Goal: Task Accomplishment & Management: Manage account settings

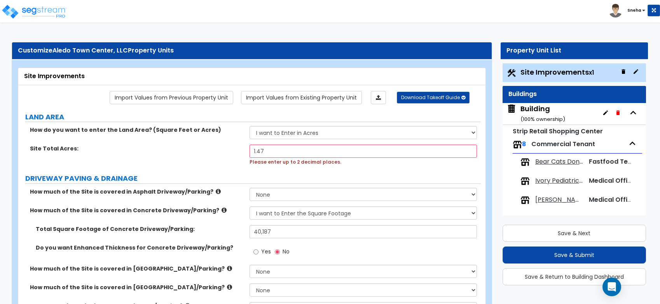
select select "2"
select select "1"
select select "2"
select select "1"
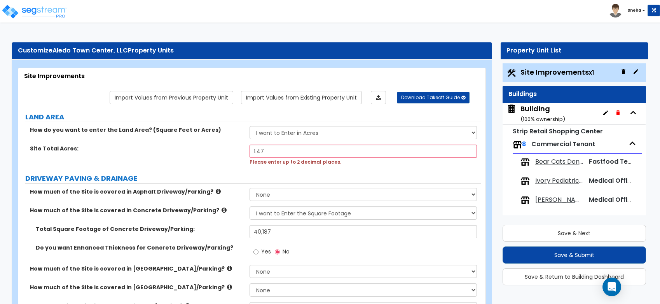
select select "1"
select select "2"
select select "1"
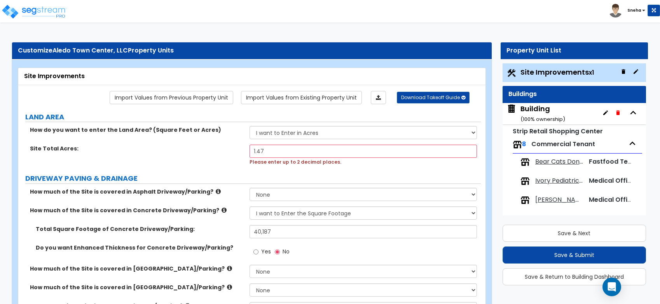
select select "1"
select select "2"
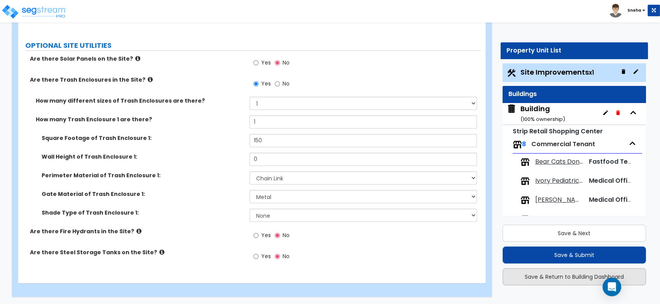
scroll to position [21, 0]
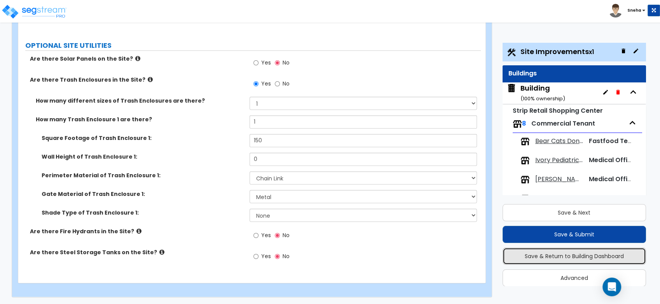
click at [576, 256] on button "Save & Return to Building Dashboard" at bounding box center [574, 256] width 144 height 17
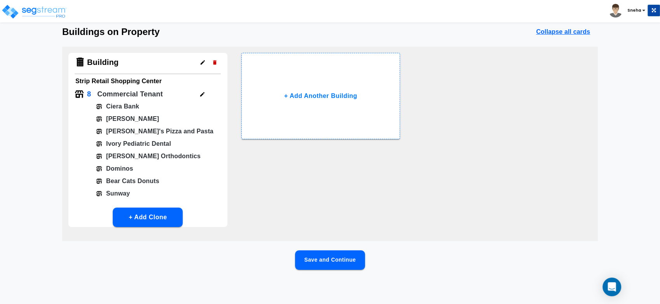
scroll to position [0, 0]
